Goal: Information Seeking & Learning: Learn about a topic

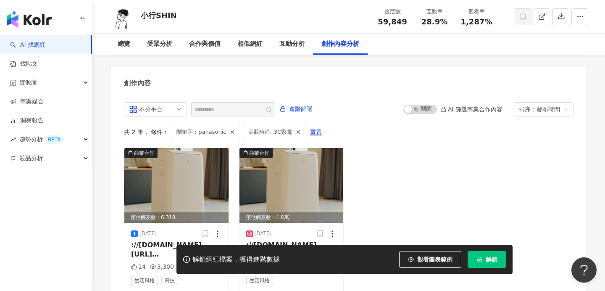
scroll to position [2601, 0]
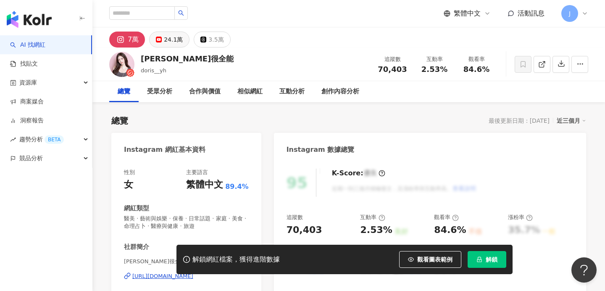
click at [178, 41] on div "24.1萬" at bounding box center [173, 40] width 19 height 12
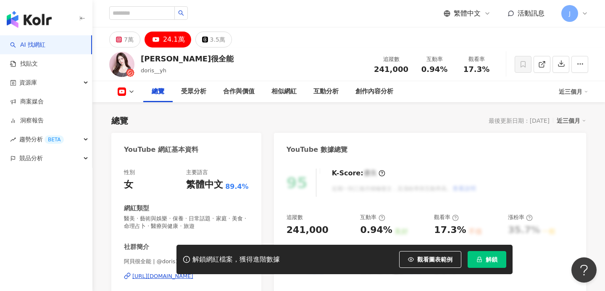
scroll to position [48, 0]
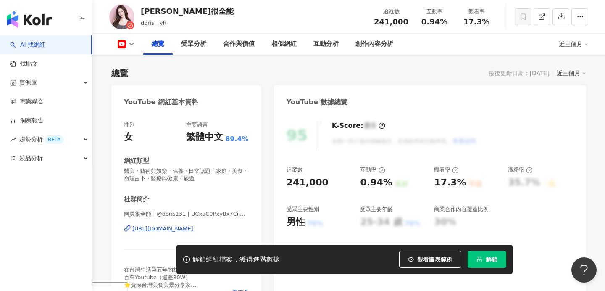
click at [185, 226] on div "https://www.youtube.com/channel/UCxaC0PxyBx7CiiCavtPqG-g" at bounding box center [162, 229] width 61 height 8
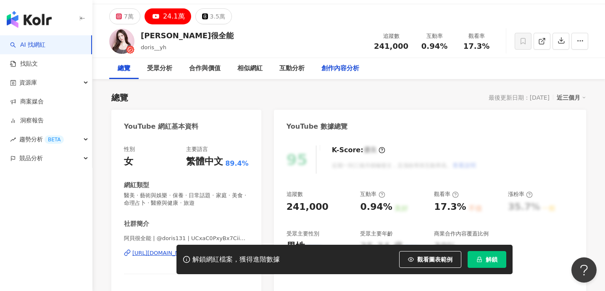
scroll to position [22, 0]
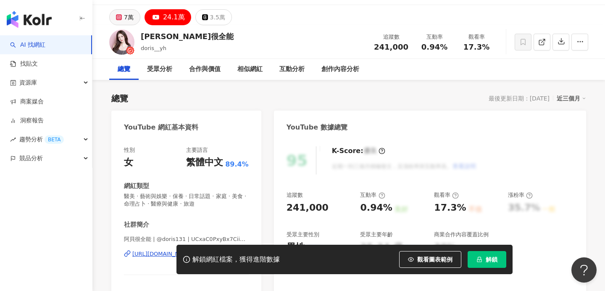
click at [131, 18] on div "7萬" at bounding box center [129, 17] width 10 height 12
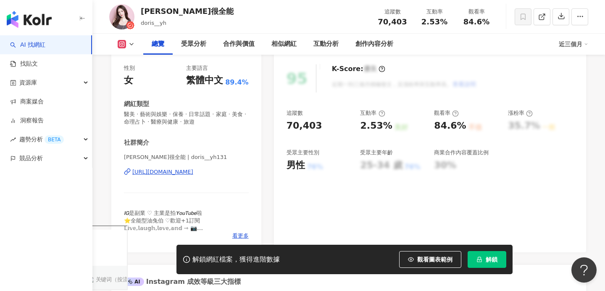
scroll to position [105, 0]
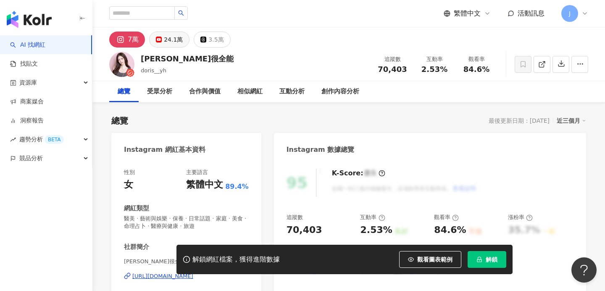
click at [168, 39] on div "24.1萬" at bounding box center [173, 40] width 19 height 12
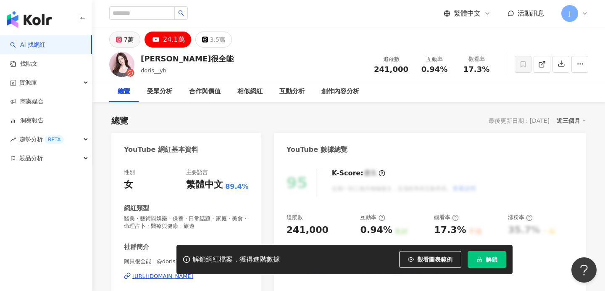
click at [132, 36] on div "7萬" at bounding box center [129, 40] width 10 height 12
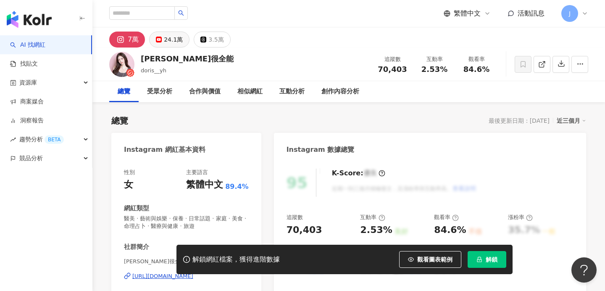
click at [176, 42] on div "24.1萬" at bounding box center [173, 40] width 19 height 12
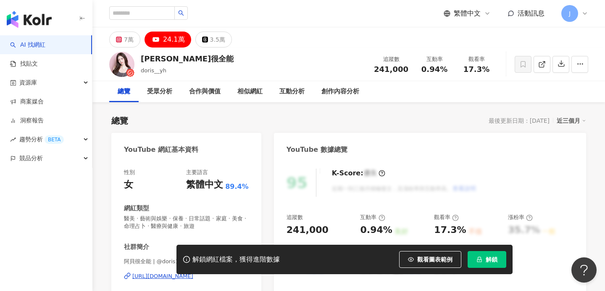
scroll to position [65, 0]
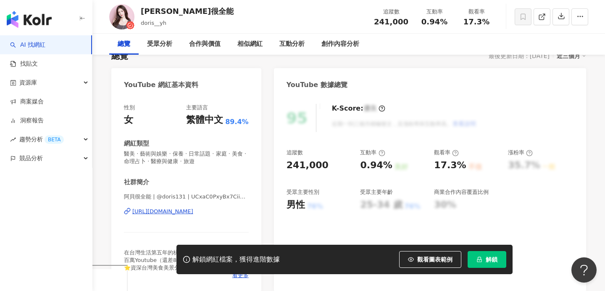
click at [193, 208] on div "https://www.youtube.com/channel/UCxaC0PxyBx7CiiCavtPqG-g" at bounding box center [162, 212] width 61 height 8
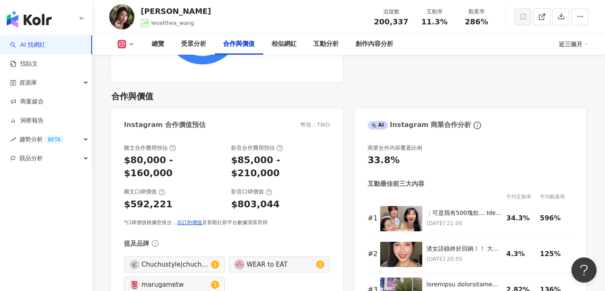
scroll to position [1111, 0]
